Goal: Transaction & Acquisition: Purchase product/service

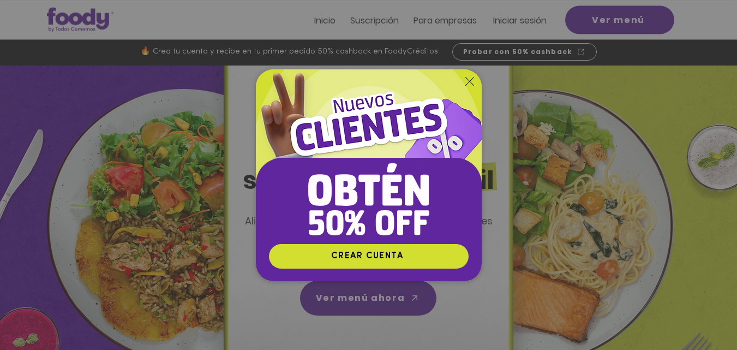
click at [467, 82] on icon "Volver al sitio" at bounding box center [469, 81] width 9 height 9
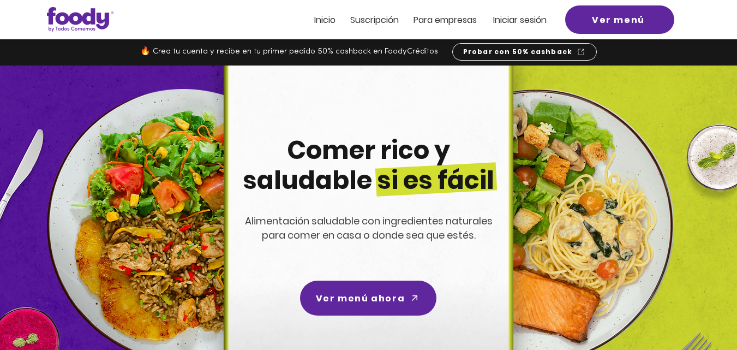
click at [531, 18] on span "Iniciar sesión" at bounding box center [519, 20] width 53 height 13
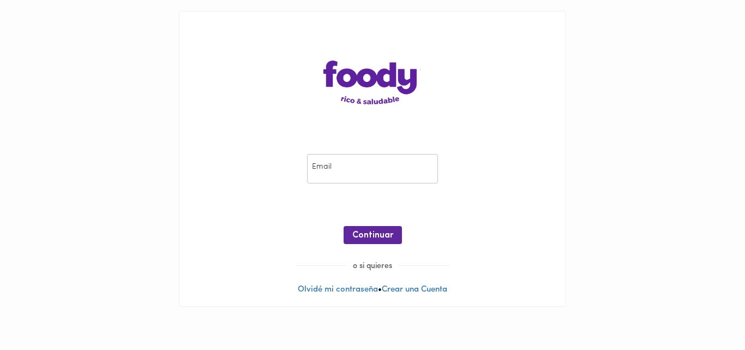
click at [342, 176] on input "email" at bounding box center [372, 169] width 131 height 30
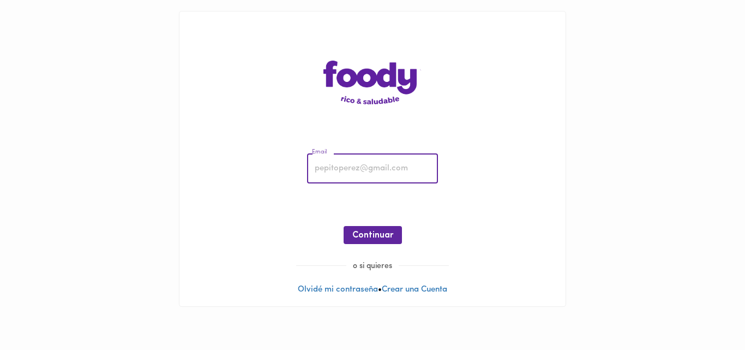
type input "reneromero77@gmail.com"
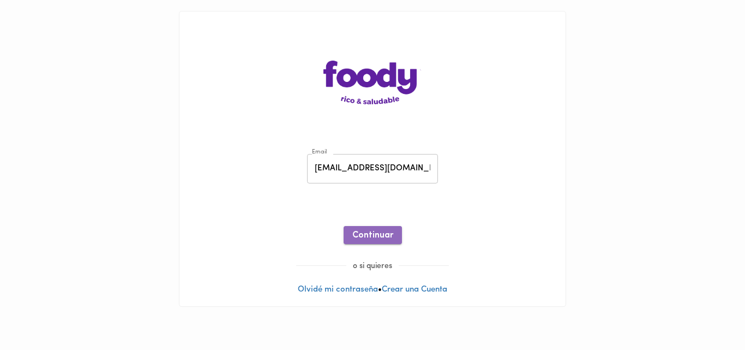
click at [381, 232] on span "Continuar" at bounding box center [372, 235] width 41 height 10
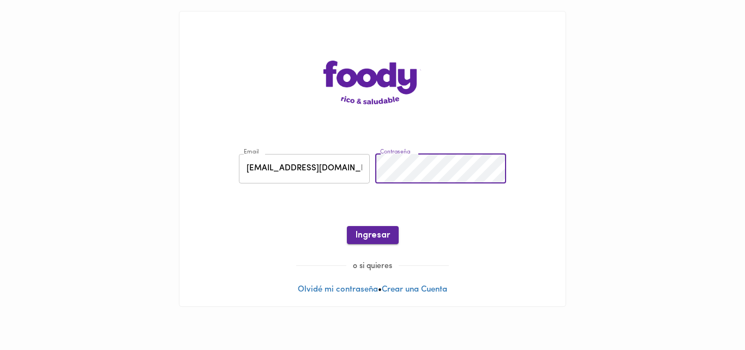
click at [374, 238] on span "Ingresar" at bounding box center [373, 235] width 34 height 10
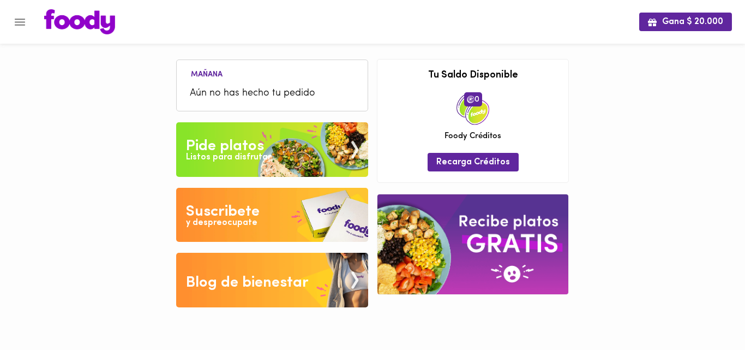
click at [219, 151] on div "Listos para disfrutar" at bounding box center [228, 157] width 85 height 13
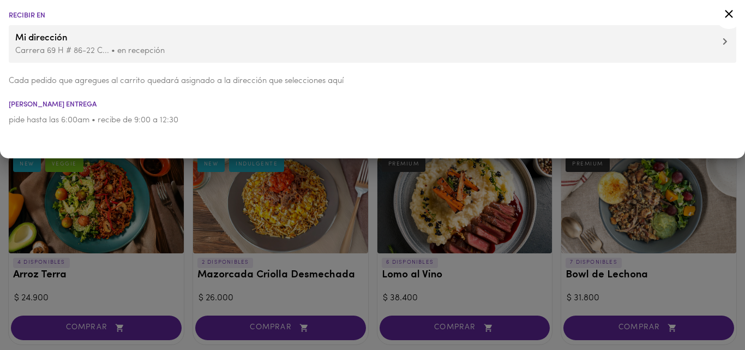
click at [733, 16] on icon at bounding box center [729, 14] width 14 height 14
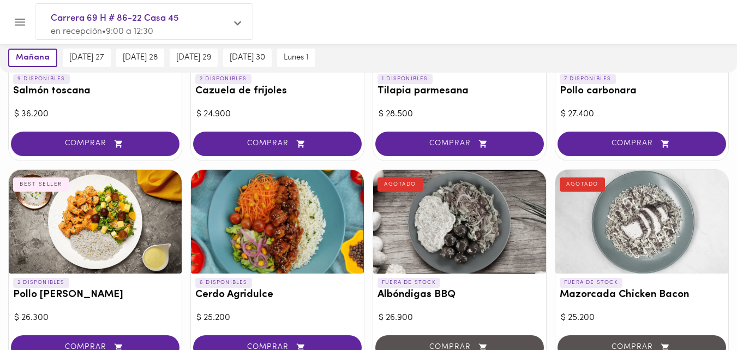
scroll to position [1036, 0]
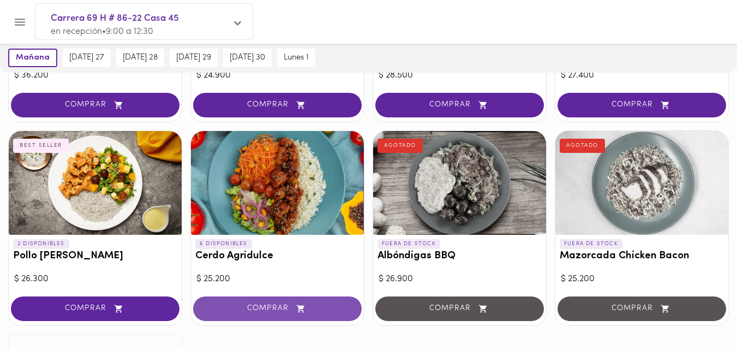
click at [269, 316] on button "COMPRAR" at bounding box center [277, 308] width 169 height 25
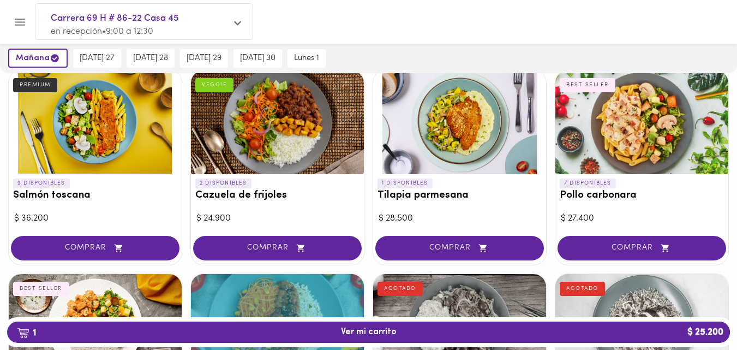
scroll to position [900, 0]
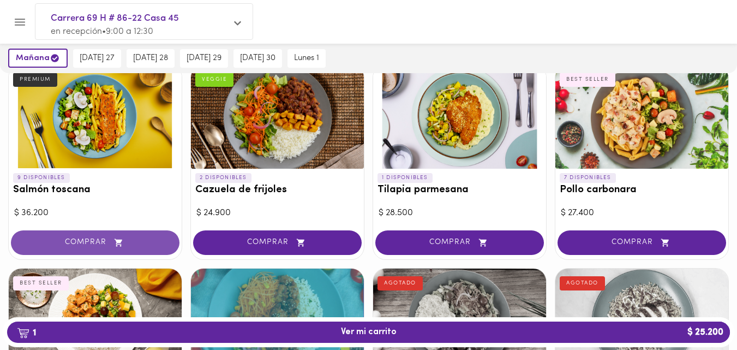
click at [104, 244] on span "COMPRAR" at bounding box center [95, 242] width 141 height 9
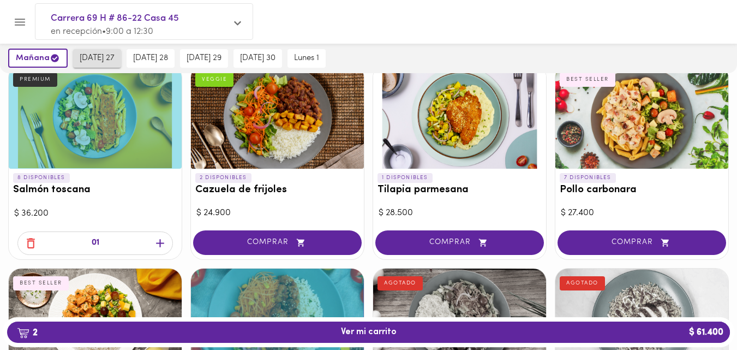
click at [107, 56] on span "miércoles 27" at bounding box center [97, 58] width 35 height 10
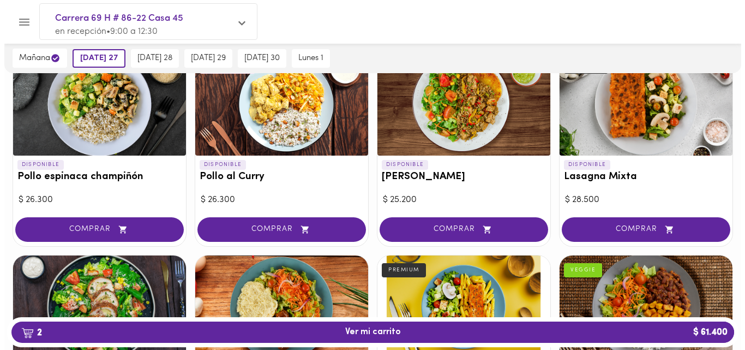
scroll to position [655, 0]
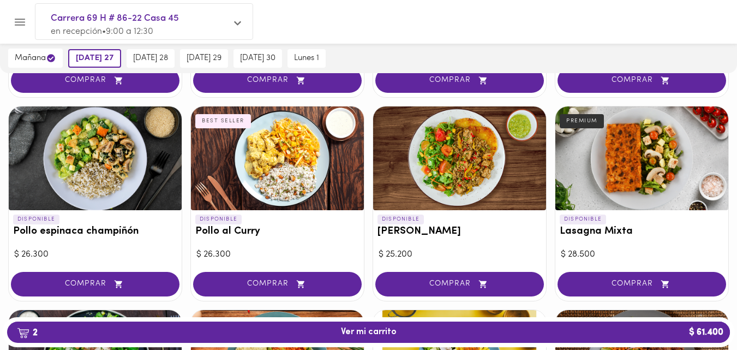
click at [457, 145] on div at bounding box center [459, 158] width 173 height 104
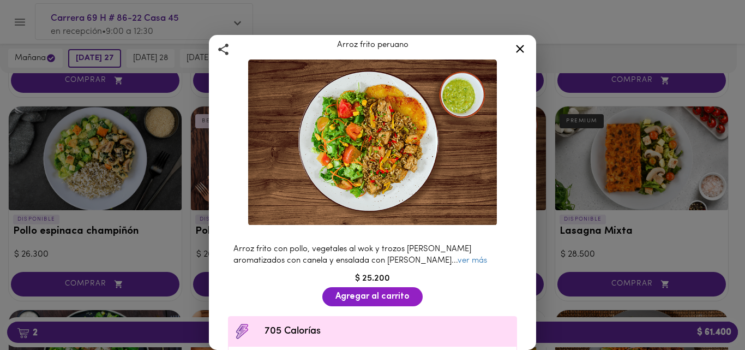
scroll to position [55, 0]
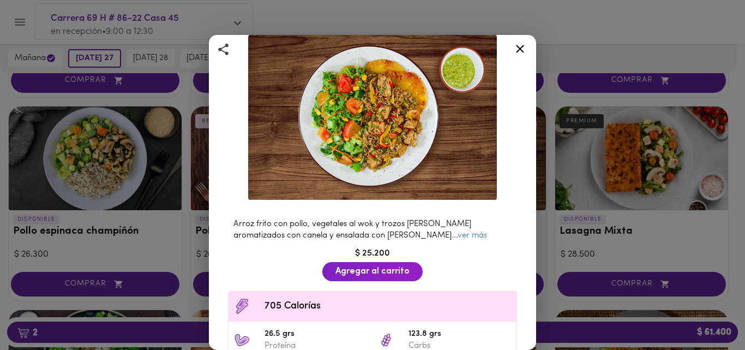
click at [458, 232] on link "ver más" at bounding box center [472, 235] width 29 height 8
click at [518, 48] on icon at bounding box center [520, 49] width 14 height 14
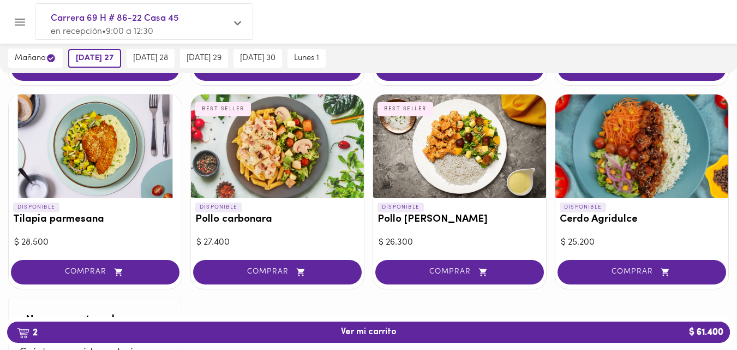
scroll to position [1091, 0]
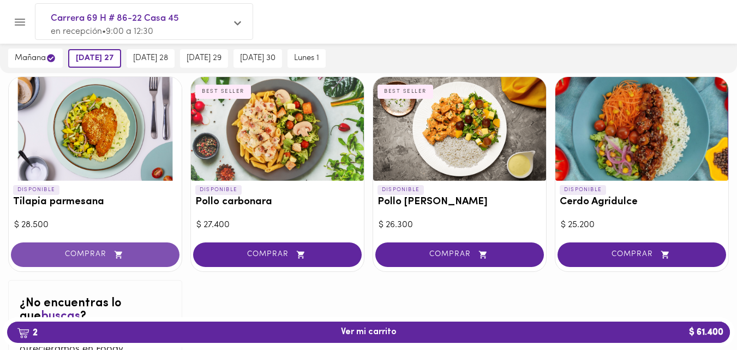
click at [87, 252] on span "COMPRAR" at bounding box center [95, 254] width 141 height 9
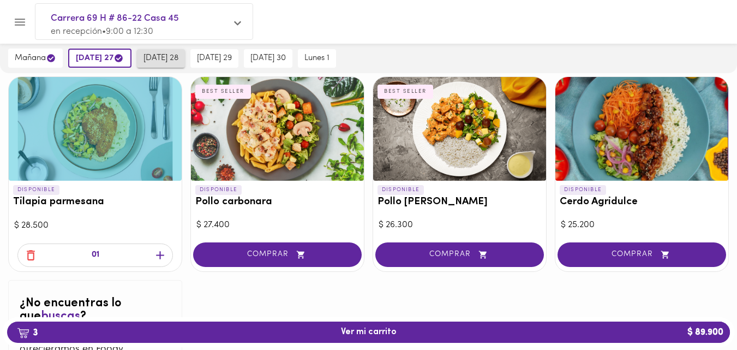
click at [178, 57] on span "jueves 28" at bounding box center [160, 58] width 35 height 10
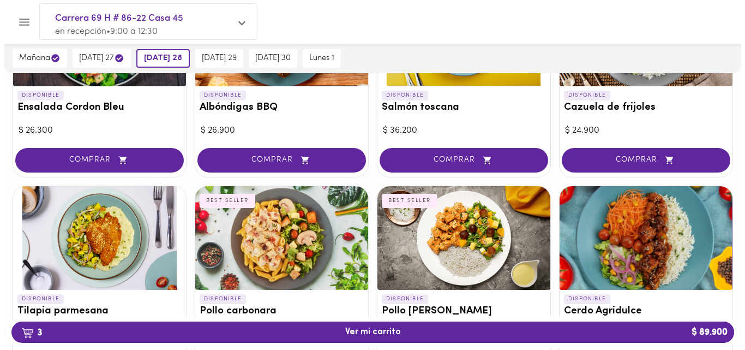
scroll to position [927, 0]
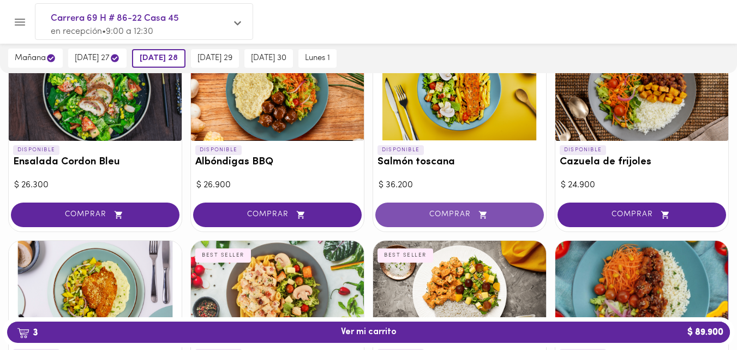
click at [451, 210] on span "COMPRAR" at bounding box center [459, 214] width 141 height 9
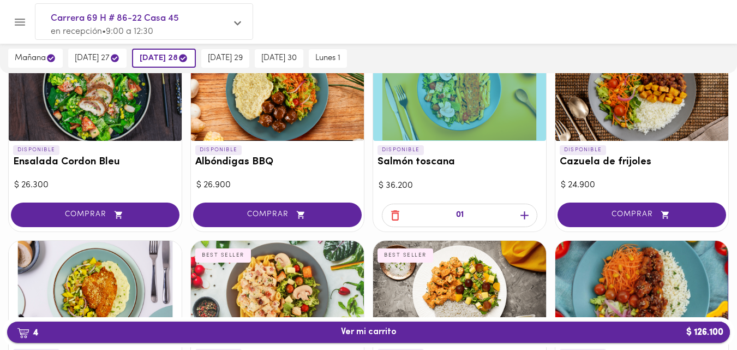
click at [368, 334] on span "4 Ver mi carrito $ 126.100" at bounding box center [369, 332] width 56 height 10
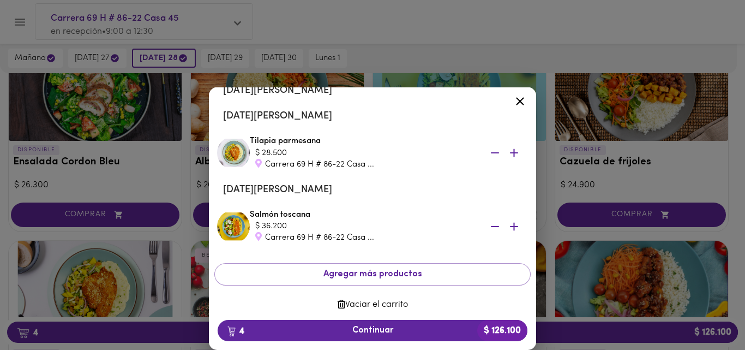
scroll to position [152, 0]
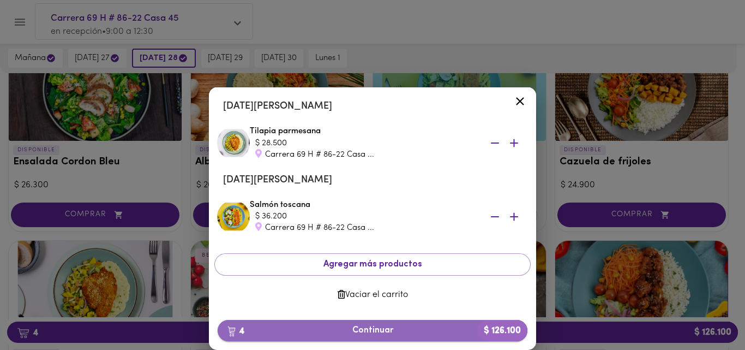
click at [383, 333] on span "4 Continuar $ 126.100" at bounding box center [372, 330] width 292 height 10
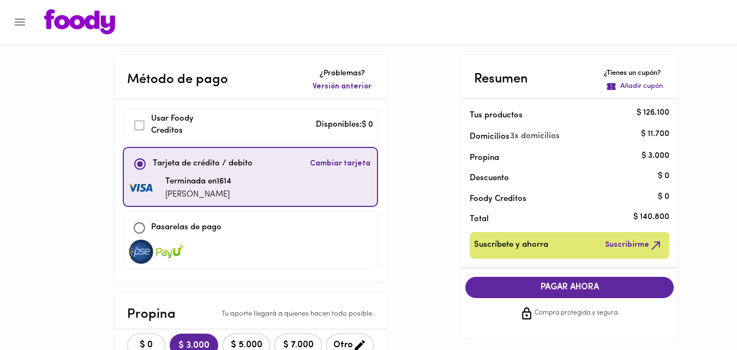
scroll to position [55, 0]
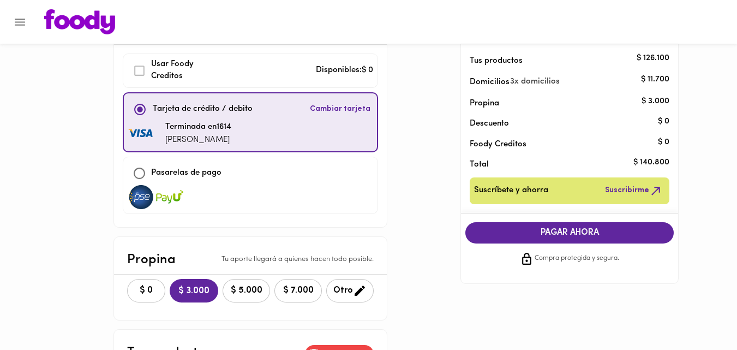
click at [538, 231] on span "PAGAR AHORA" at bounding box center [569, 232] width 187 height 10
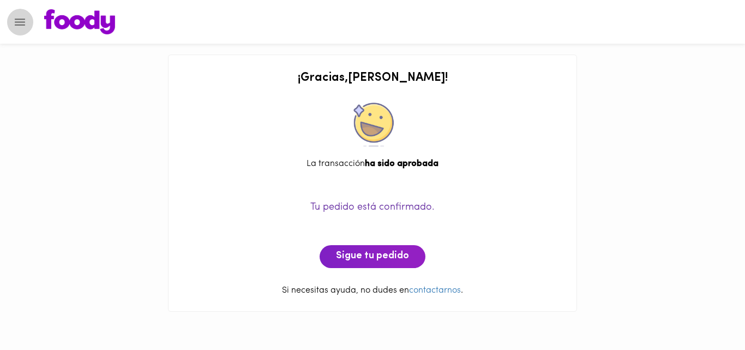
click at [19, 27] on icon "Menu" at bounding box center [20, 22] width 14 height 14
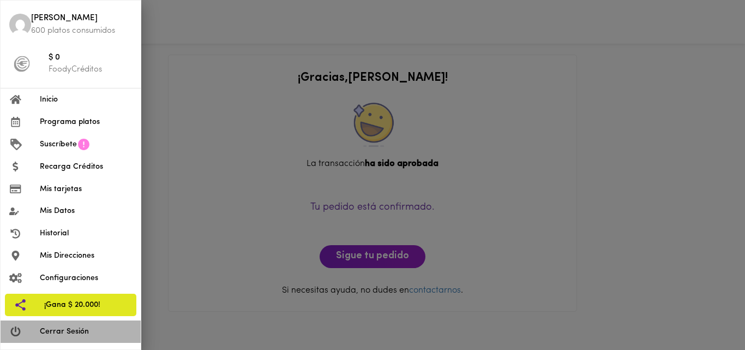
click at [63, 337] on span "Cerrar Sesión" at bounding box center [86, 331] width 92 height 11
